Goal: Transaction & Acquisition: Purchase product/service

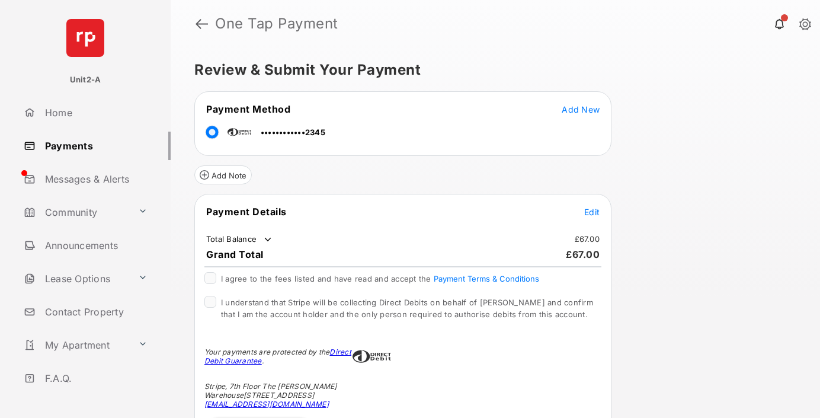
click at [593, 212] on span "Edit" at bounding box center [591, 212] width 15 height 10
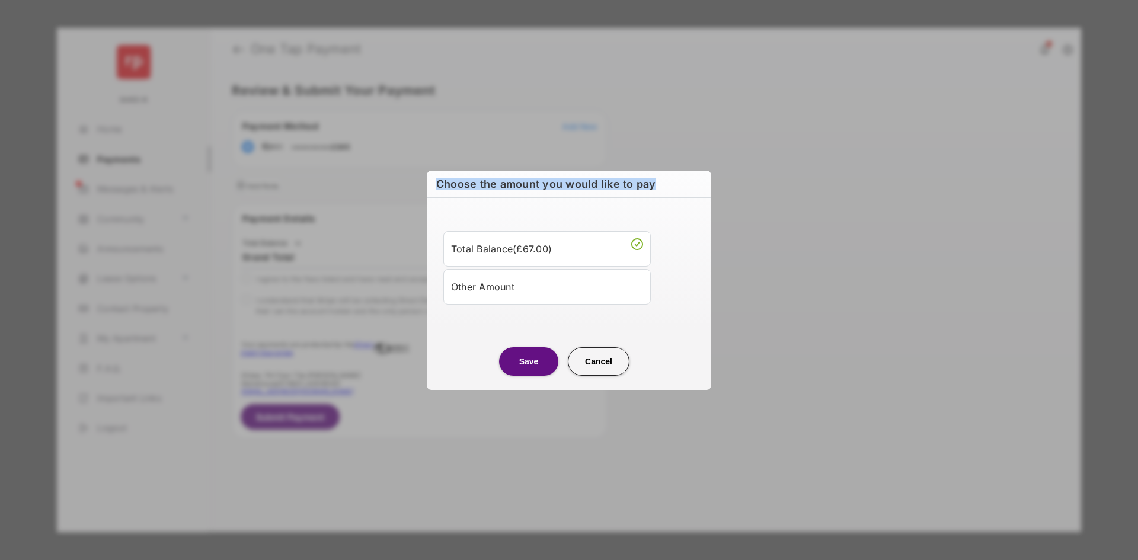
drag, startPoint x: 436, startPoint y: 186, endPoint x: 661, endPoint y: 175, distance: 224.8
click at [661, 175] on h2 "Choose the amount you would like to pay" at bounding box center [569, 184] width 284 height 27
drag, startPoint x: 661, startPoint y: 175, endPoint x: 445, endPoint y: 188, distance: 216.1
click at [445, 188] on h2 "Choose the amount you would like to pay" at bounding box center [569, 184] width 284 height 27
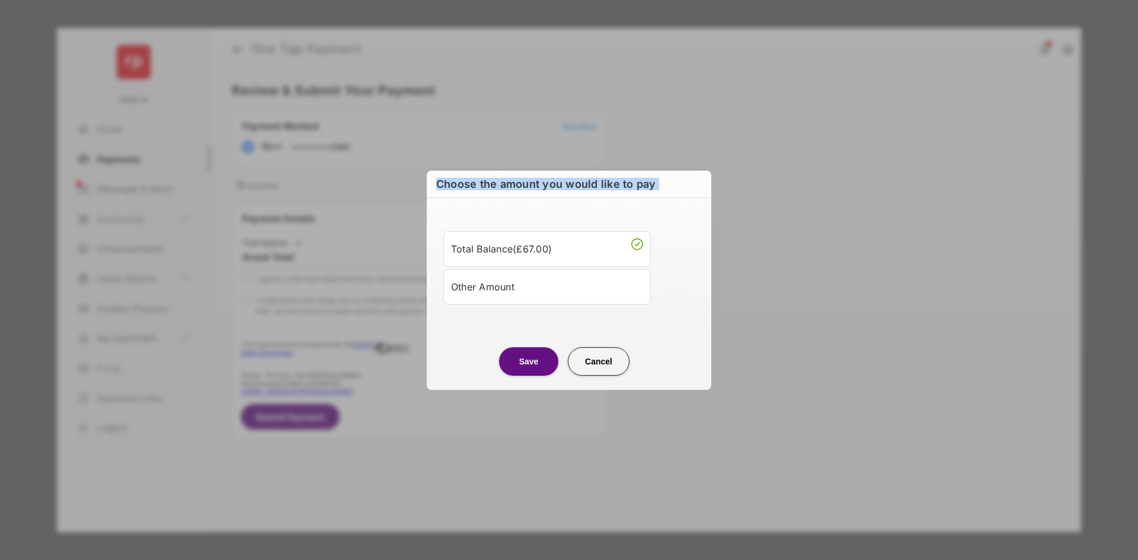
click at [445, 188] on h2 "Choose the amount you would like to pay" at bounding box center [569, 184] width 284 height 27
drag, startPoint x: 445, startPoint y: 188, endPoint x: 665, endPoint y: 176, distance: 220.7
click at [665, 176] on h2 "Choose the amount you would like to pay" at bounding box center [569, 184] width 284 height 27
drag, startPoint x: 665, startPoint y: 176, endPoint x: 441, endPoint y: 177, distance: 224.6
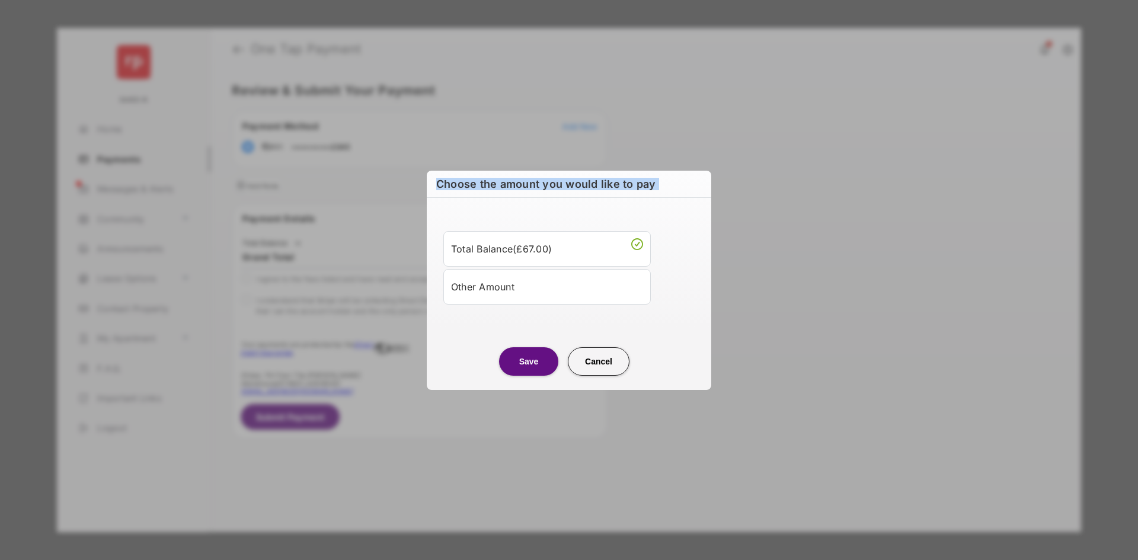
click at [441, 177] on h2 "Choose the amount you would like to pay" at bounding box center [569, 184] width 284 height 27
click at [638, 185] on h2 "Choose the amount you would like to pay" at bounding box center [569, 184] width 284 height 27
drag, startPoint x: 638, startPoint y: 185, endPoint x: 442, endPoint y: 188, distance: 195.5
click at [442, 188] on h2 "Choose the amount you would like to pay" at bounding box center [569, 184] width 284 height 27
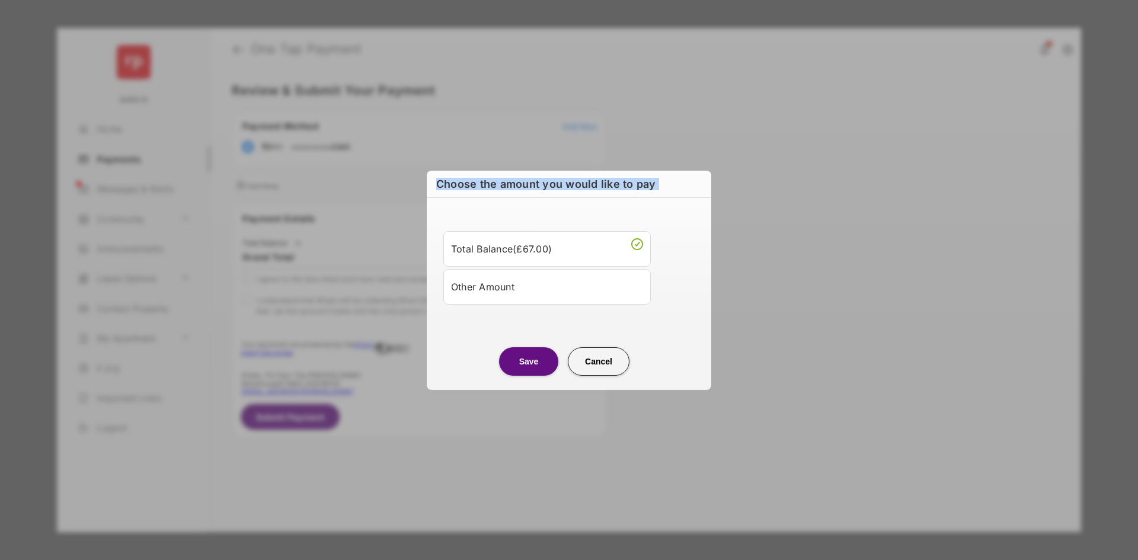
drag, startPoint x: 442, startPoint y: 188, endPoint x: 652, endPoint y: 183, distance: 210.4
click at [652, 183] on h2 "Choose the amount you would like to pay" at bounding box center [569, 184] width 284 height 27
drag, startPoint x: 652, startPoint y: 183, endPoint x: 462, endPoint y: 185, distance: 190.8
click at [462, 185] on h2 "Choose the amount you would like to pay" at bounding box center [569, 184] width 284 height 27
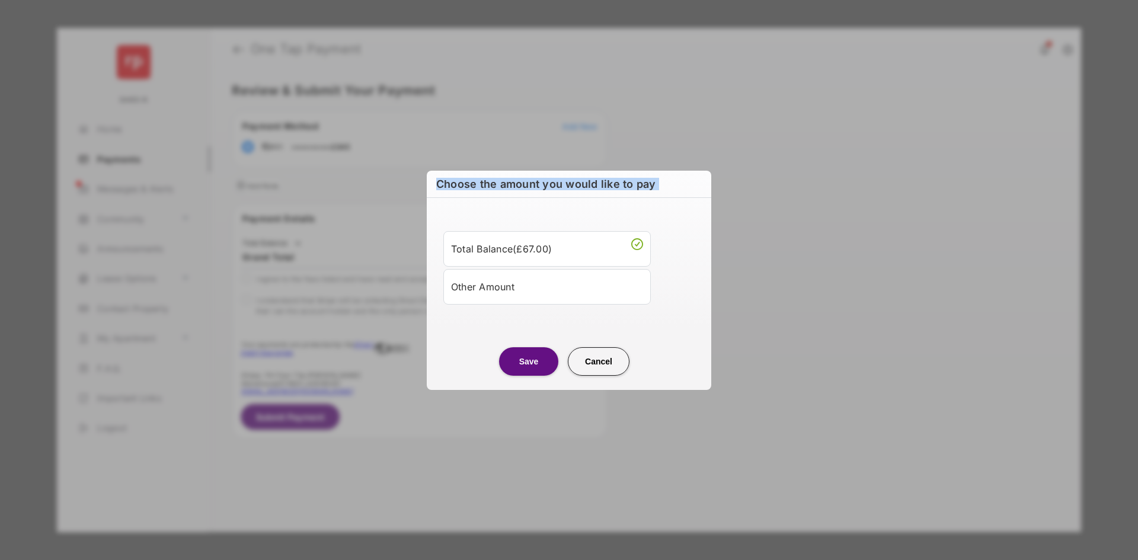
click at [462, 185] on h2 "Choose the amount you would like to pay" at bounding box center [569, 184] width 284 height 27
drag, startPoint x: 462, startPoint y: 185, endPoint x: 672, endPoint y: 183, distance: 210.4
click at [672, 183] on h2 "Choose the amount you would like to pay" at bounding box center [569, 184] width 284 height 27
drag, startPoint x: 672, startPoint y: 183, endPoint x: 443, endPoint y: 174, distance: 229.5
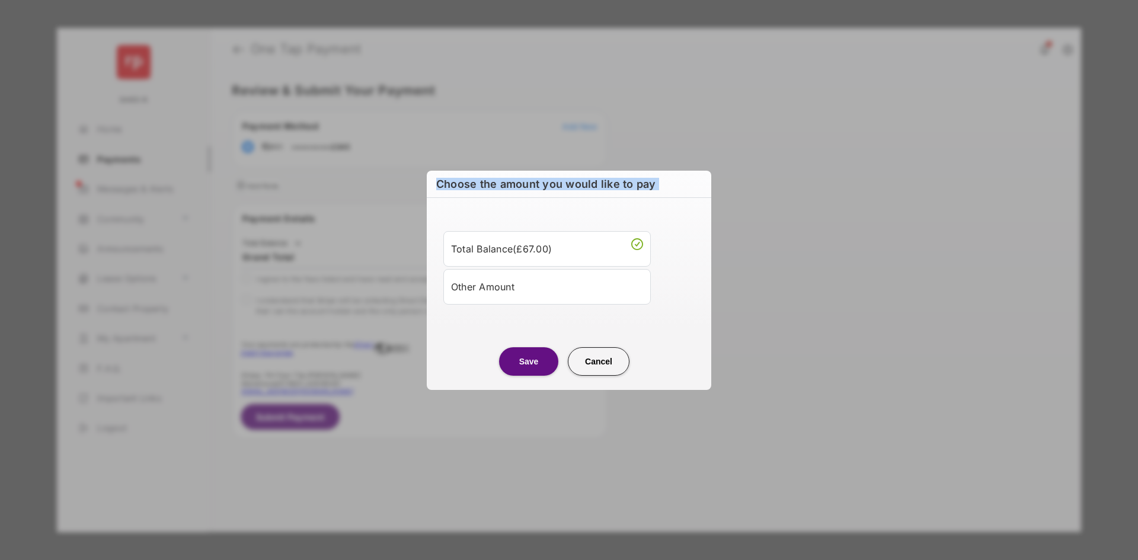
click at [443, 174] on h2 "Choose the amount you would like to pay" at bounding box center [569, 184] width 284 height 27
drag, startPoint x: 443, startPoint y: 174, endPoint x: 653, endPoint y: 181, distance: 210.5
click at [652, 181] on h2 "Choose the amount you would like to pay" at bounding box center [569, 184] width 284 height 27
click at [653, 181] on h2 "Choose the amount you would like to pay" at bounding box center [569, 184] width 284 height 27
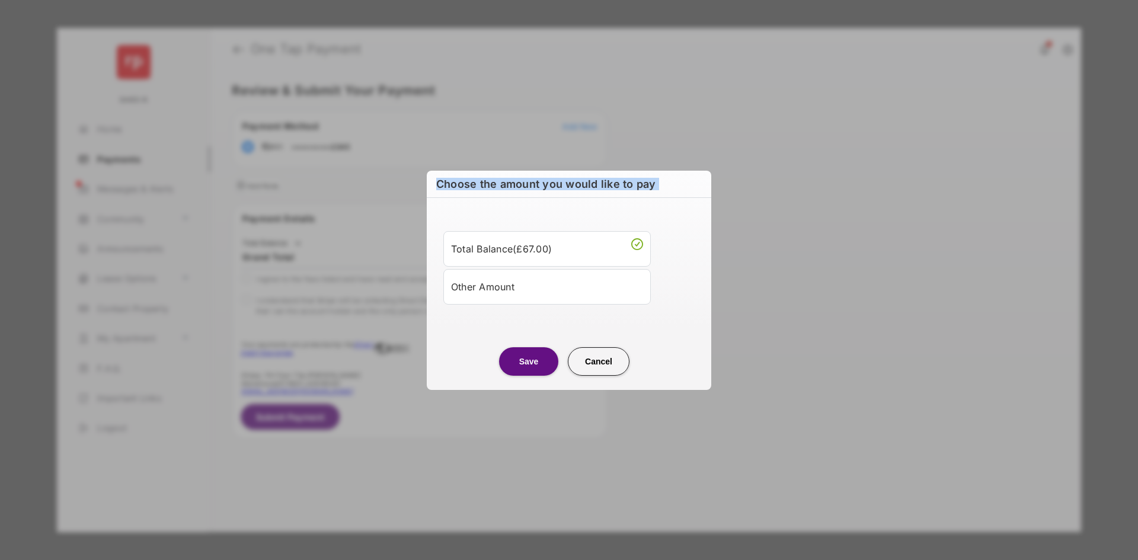
drag, startPoint x: 653, startPoint y: 181, endPoint x: 454, endPoint y: 176, distance: 198.6
click at [454, 176] on h2 "Choose the amount you would like to pay" at bounding box center [569, 184] width 284 height 27
drag, startPoint x: 454, startPoint y: 176, endPoint x: 647, endPoint y: 181, distance: 192.6
click at [645, 181] on h2 "Choose the amount you would like to pay" at bounding box center [569, 184] width 284 height 27
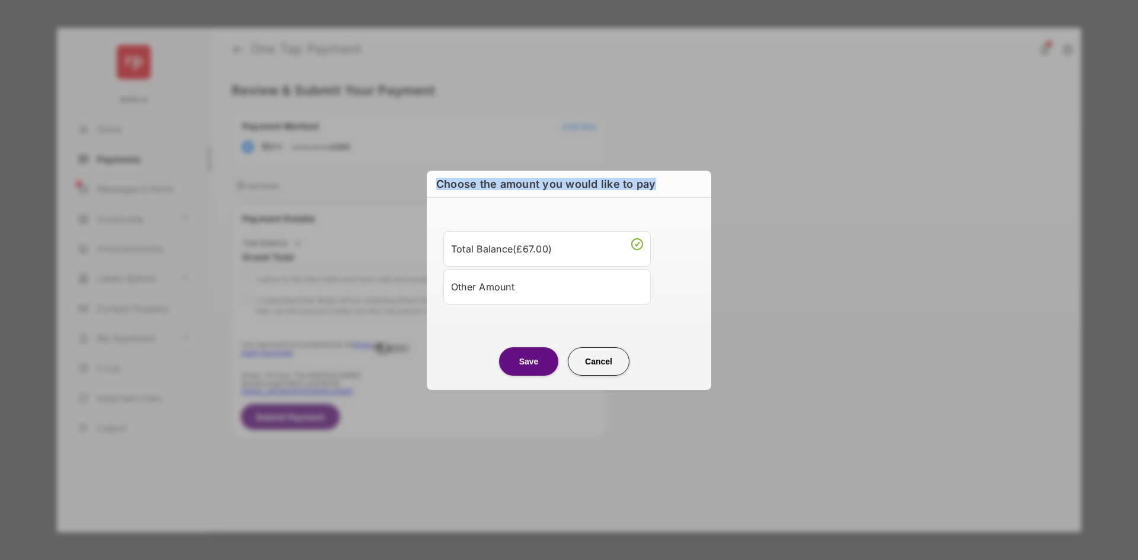
click at [647, 181] on h2 "Choose the amount you would like to pay" at bounding box center [569, 184] width 284 height 27
drag, startPoint x: 647, startPoint y: 181, endPoint x: 446, endPoint y: 180, distance: 201.5
click at [446, 180] on h2 "Choose the amount you would like to pay" at bounding box center [569, 184] width 284 height 27
drag, startPoint x: 446, startPoint y: 180, endPoint x: 646, endPoint y: 189, distance: 200.5
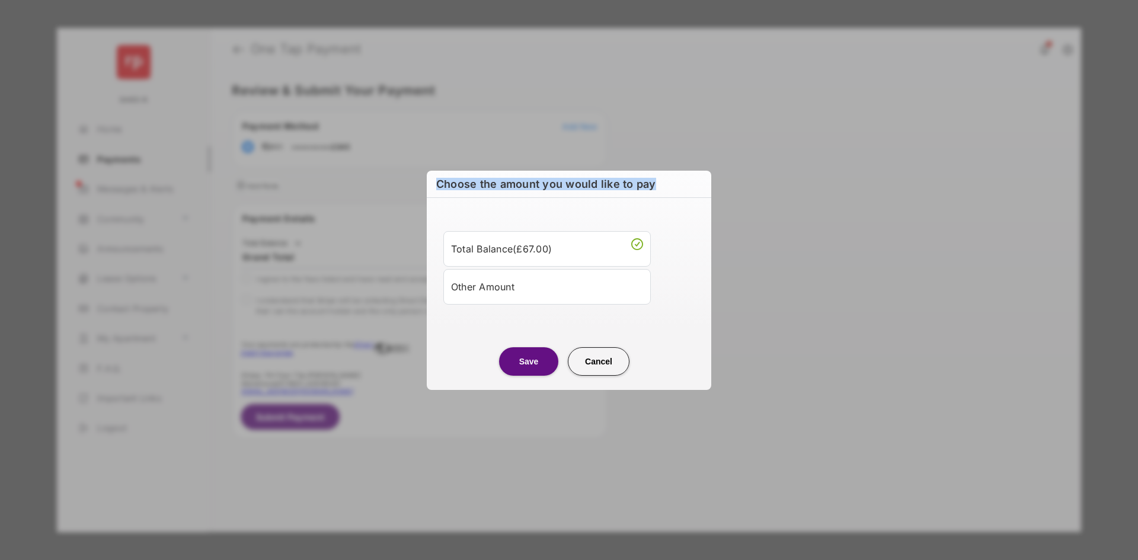
click at [646, 189] on h2 "Choose the amount you would like to pay" at bounding box center [569, 184] width 284 height 27
drag, startPoint x: 646, startPoint y: 189, endPoint x: 461, endPoint y: 182, distance: 185.0
click at [461, 182] on h2 "Choose the amount you would like to pay" at bounding box center [569, 184] width 284 height 27
click at [457, 181] on h2 "Choose the amount you would like to pay" at bounding box center [569, 184] width 284 height 27
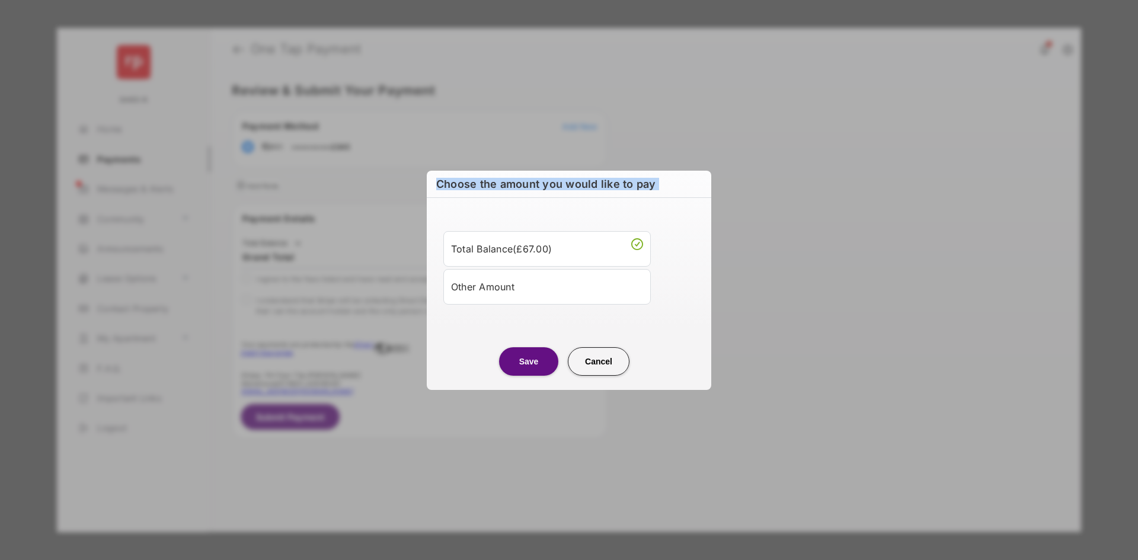
drag, startPoint x: 457, startPoint y: 181, endPoint x: 655, endPoint y: 186, distance: 197.4
click at [655, 186] on h2 "Choose the amount you would like to pay" at bounding box center [569, 184] width 284 height 27
drag, startPoint x: 655, startPoint y: 186, endPoint x: 480, endPoint y: 180, distance: 174.9
click at [483, 180] on h2 "Choose the amount you would like to pay" at bounding box center [569, 184] width 284 height 27
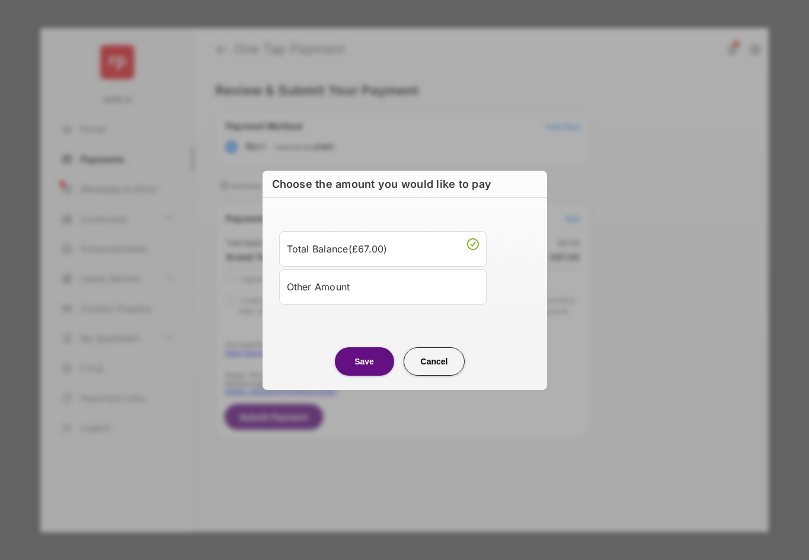
click at [352, 298] on li "Other Amount" at bounding box center [382, 287] width 207 height 36
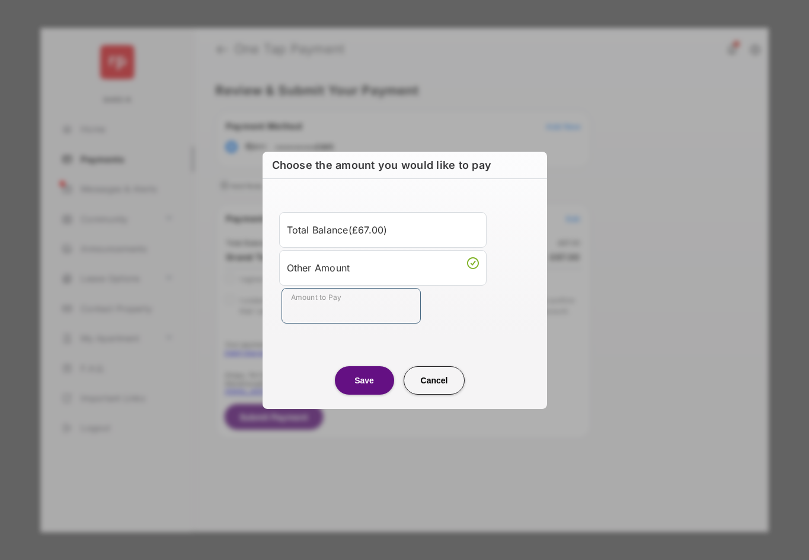
click at [352, 298] on input "Amount to Pay" at bounding box center [350, 306] width 139 height 36
click at [427, 363] on center "Save Cancel" at bounding box center [405, 376] width 256 height 38
click at [434, 377] on button "Cancel" at bounding box center [434, 380] width 62 height 28
type input "***"
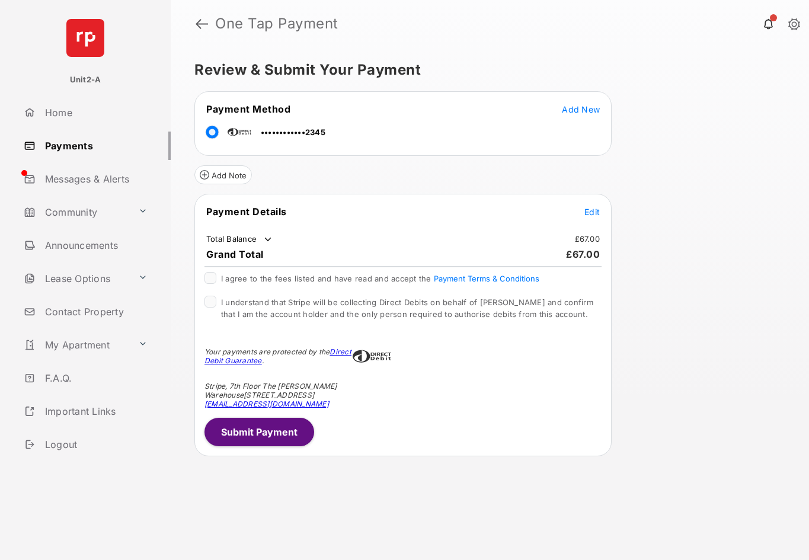
click at [598, 212] on span "Edit" at bounding box center [591, 212] width 15 height 10
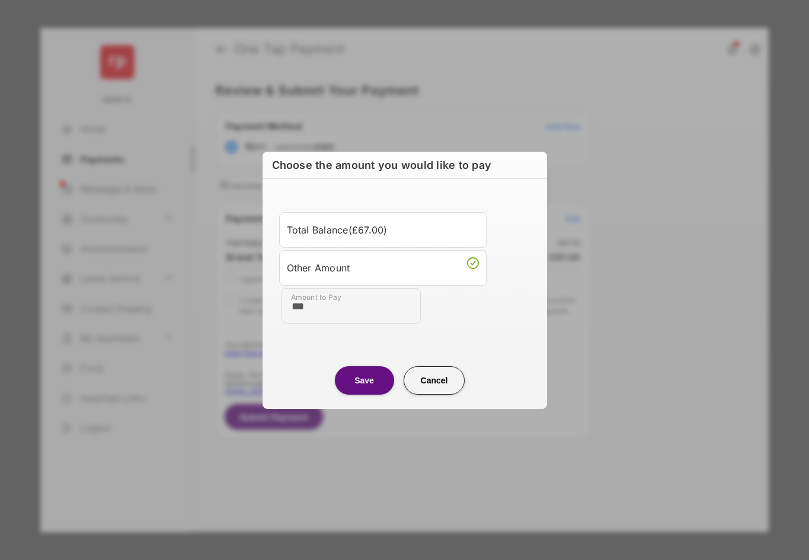
click at [329, 162] on h2 "Choose the amount you would like to pay" at bounding box center [404, 165] width 284 height 27
drag, startPoint x: 329, startPoint y: 162, endPoint x: 535, endPoint y: 170, distance: 206.3
click at [531, 172] on h2 "Choose the amount you would like to pay" at bounding box center [404, 165] width 284 height 27
click at [535, 170] on h2 "Choose the amount you would like to pay" at bounding box center [404, 165] width 284 height 27
drag, startPoint x: 535, startPoint y: 170, endPoint x: 309, endPoint y: 171, distance: 225.7
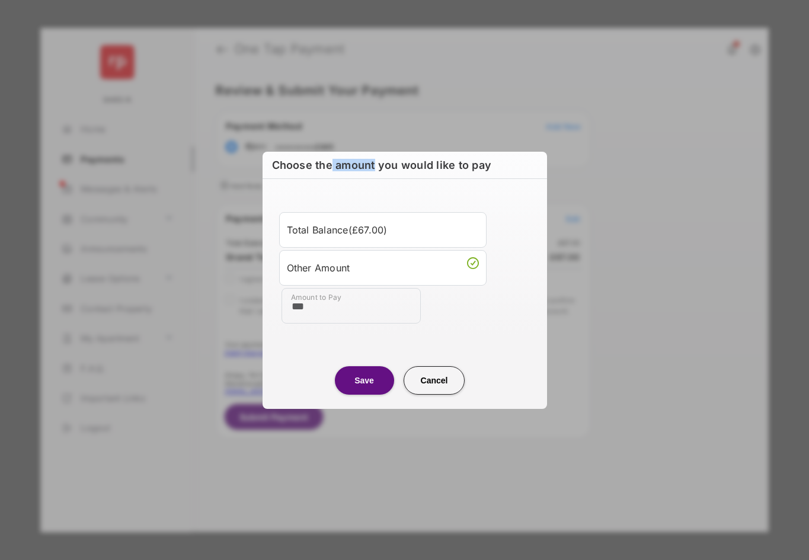
click at [311, 171] on h2 "Choose the amount you would like to pay" at bounding box center [404, 165] width 284 height 27
click at [498, 164] on h2 "Choose the amount you would like to pay" at bounding box center [404, 165] width 284 height 27
drag, startPoint x: 498, startPoint y: 164, endPoint x: 276, endPoint y: 163, distance: 222.2
click at [276, 163] on h2 "Choose the amount you would like to pay" at bounding box center [404, 165] width 284 height 27
click at [443, 395] on div "Choose the amount you would like to pay Total Balance ( £67.00 ) Other Amount A…" at bounding box center [404, 280] width 284 height 257
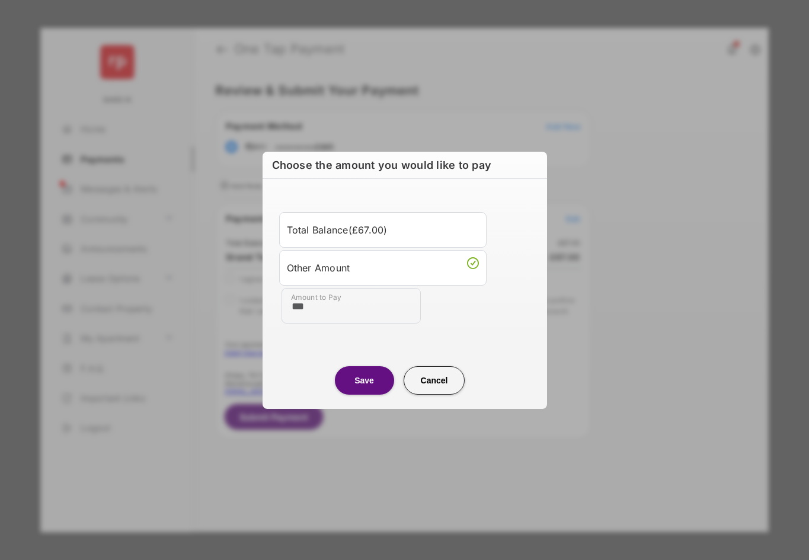
click at [434, 372] on button "Cancel" at bounding box center [434, 380] width 62 height 28
